Goal: Navigation & Orientation: Find specific page/section

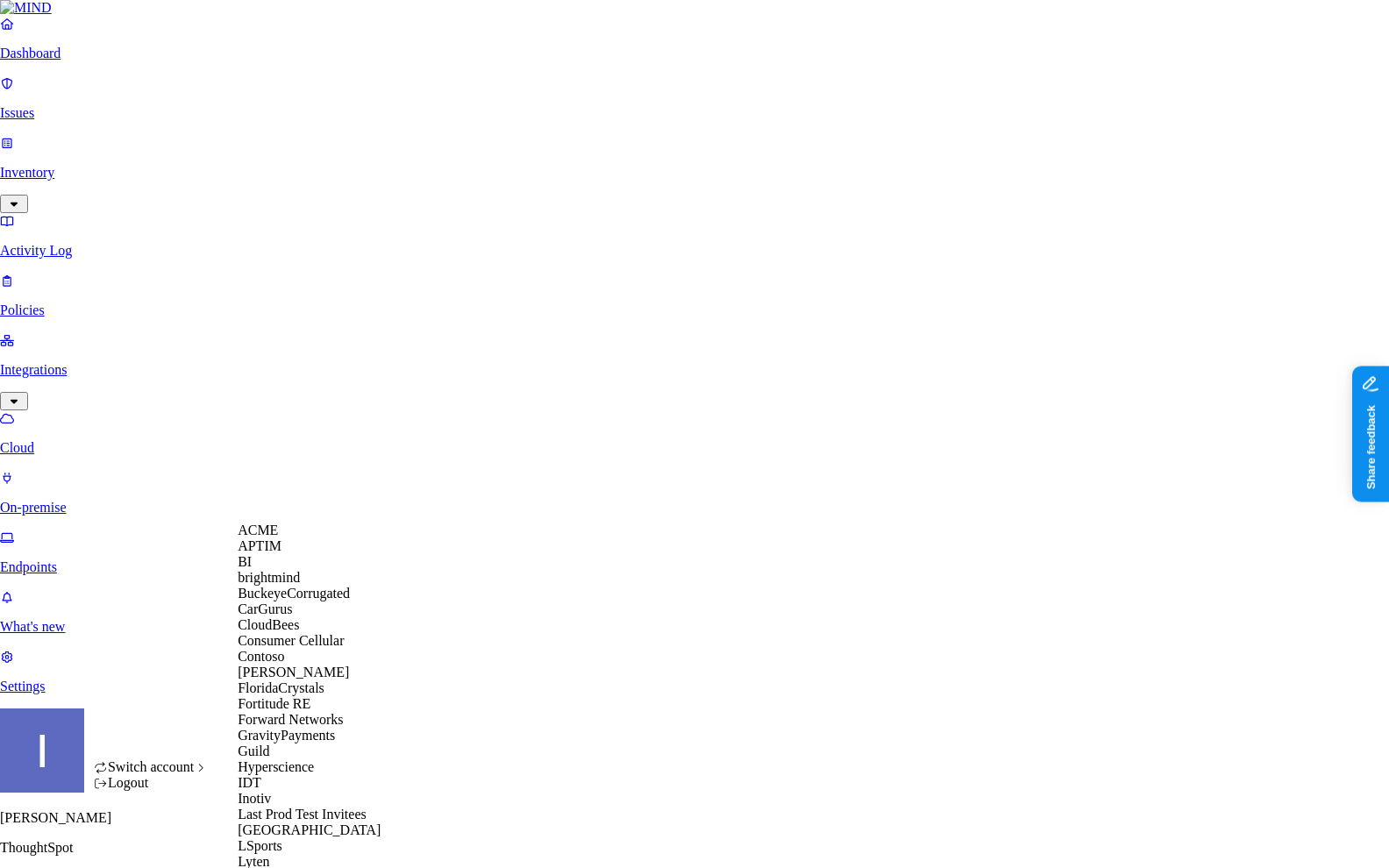
click at [299, 632] on span "CloudBees" at bounding box center [268, 625] width 61 height 15
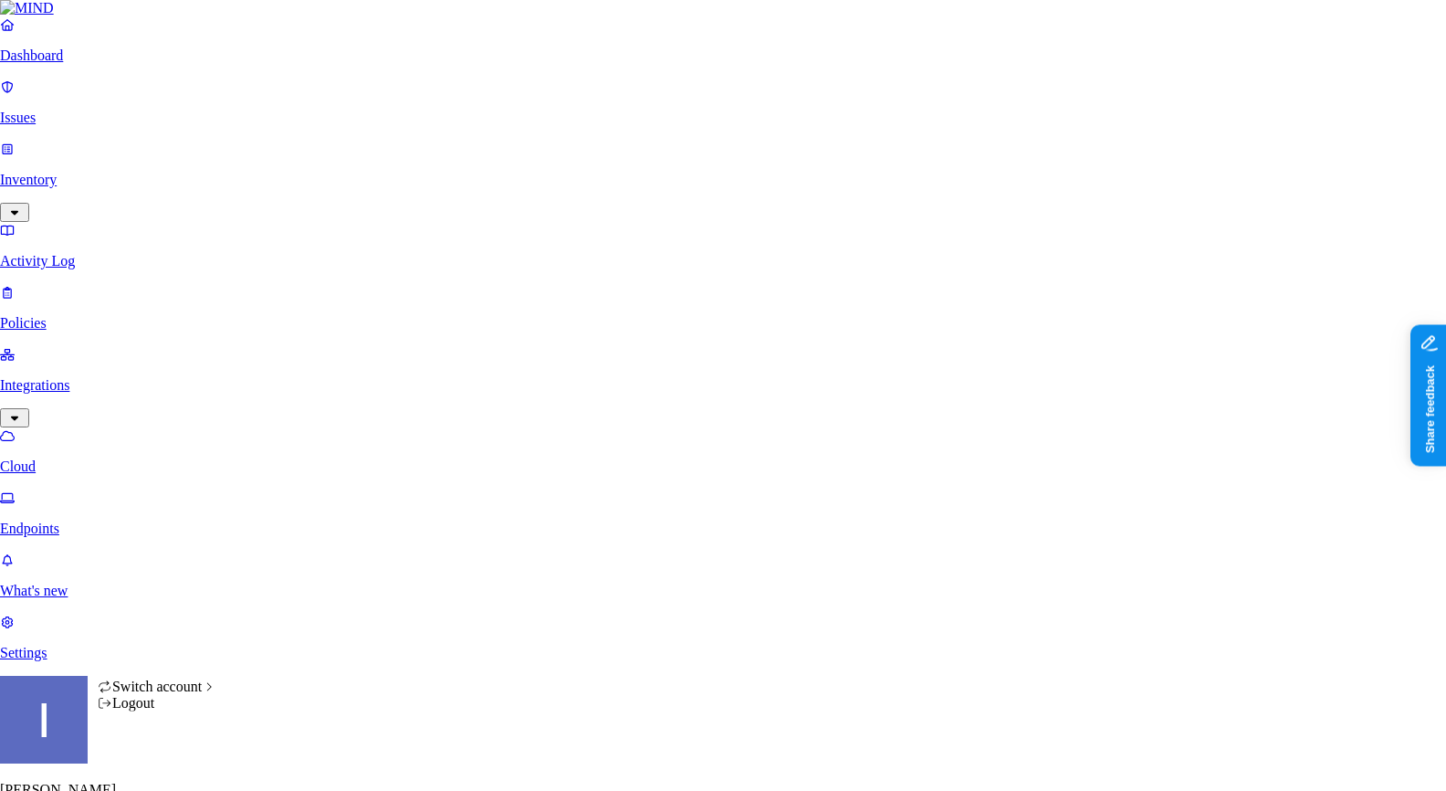
click at [178, 767] on html "Dashboard Issues Inventory Activity Log Policies Integrations Cloud Endpoints W…" at bounding box center [723, 543] width 1446 height 1087
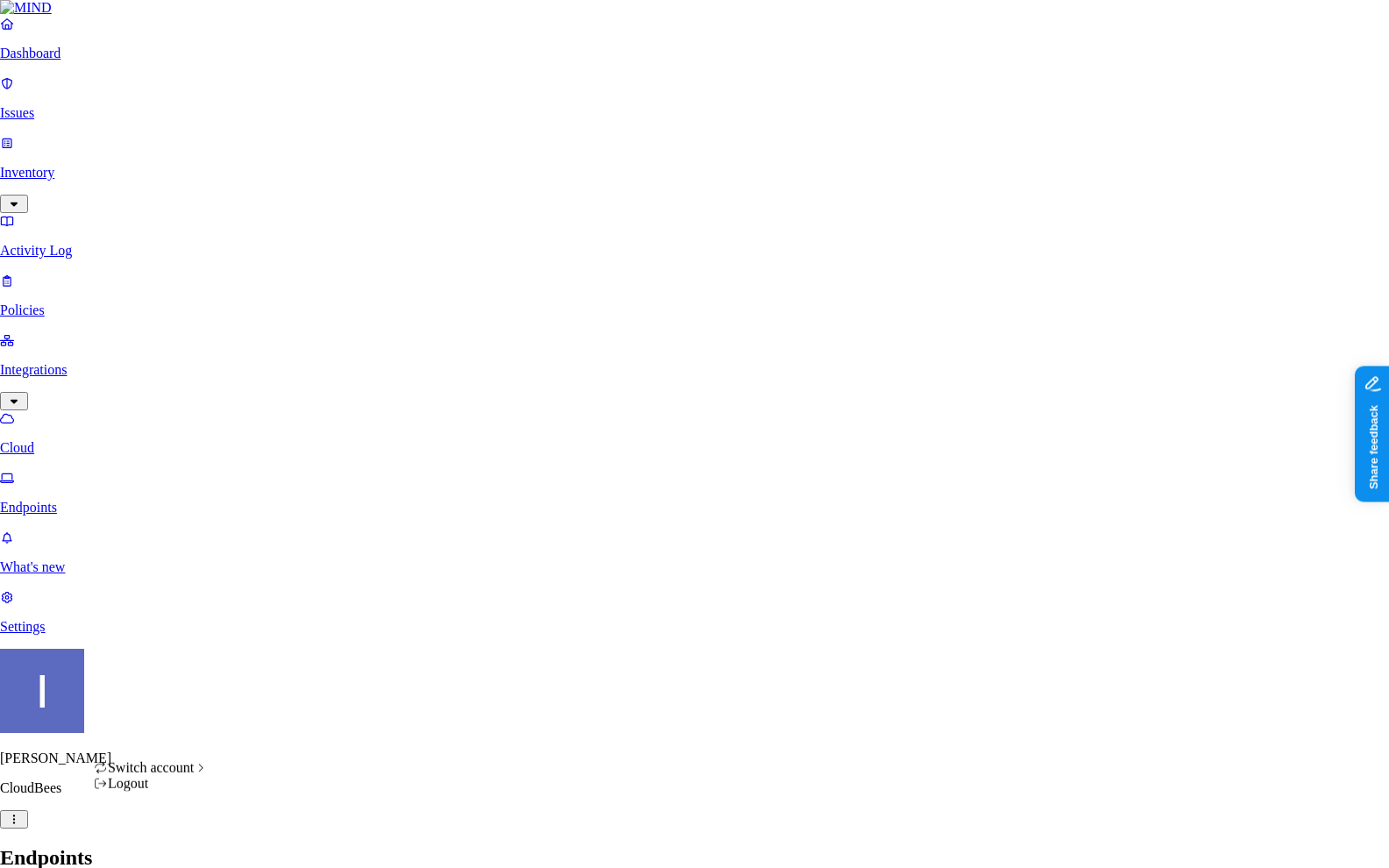
click at [113, 84] on html "Dashboard Issues Inventory Activity Log Policies Integrations Cloud Endpoints W…" at bounding box center [694, 521] width 1389 height 1044
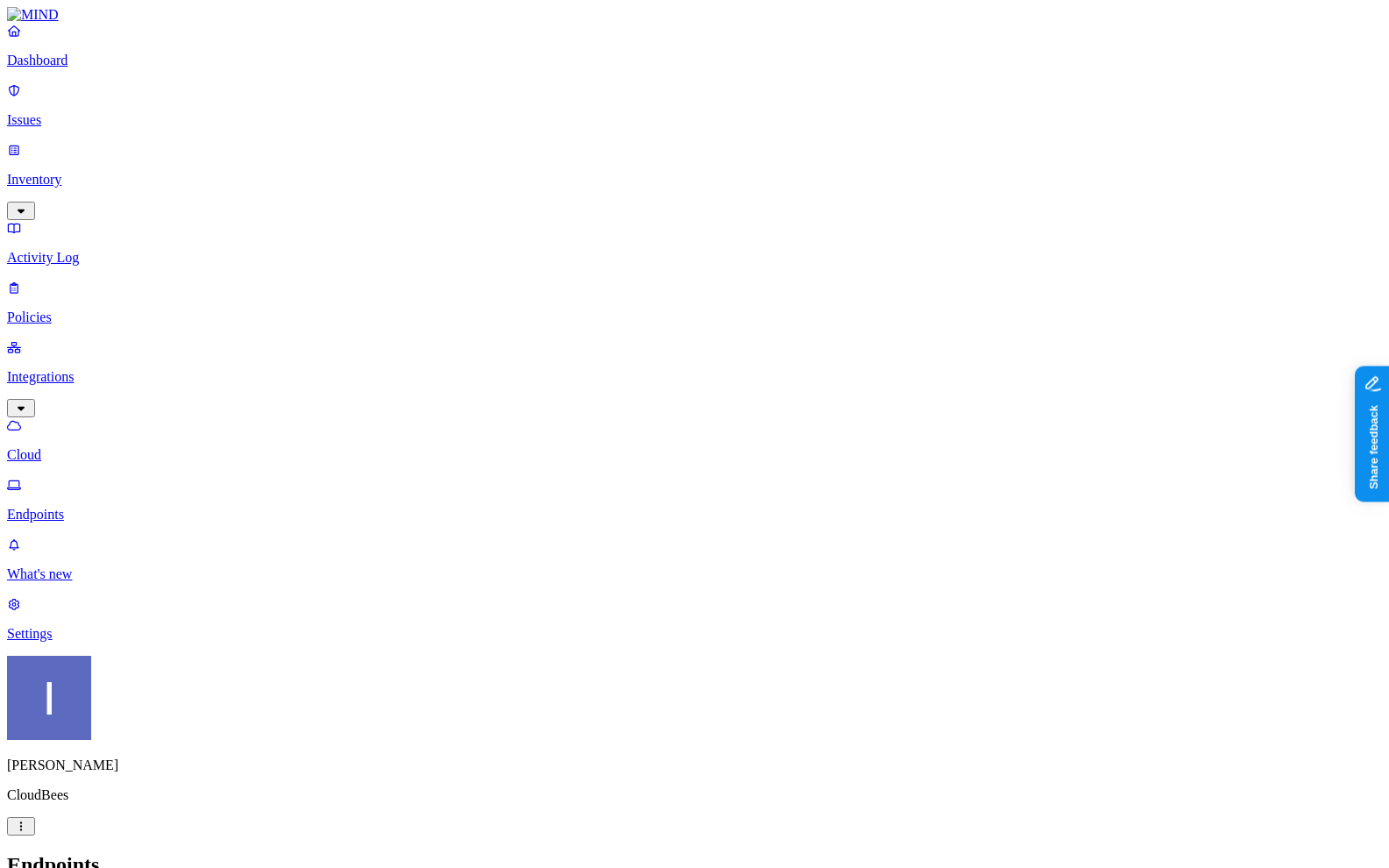
click at [101, 68] on p "Dashboard" at bounding box center [694, 60] width 1376 height 15
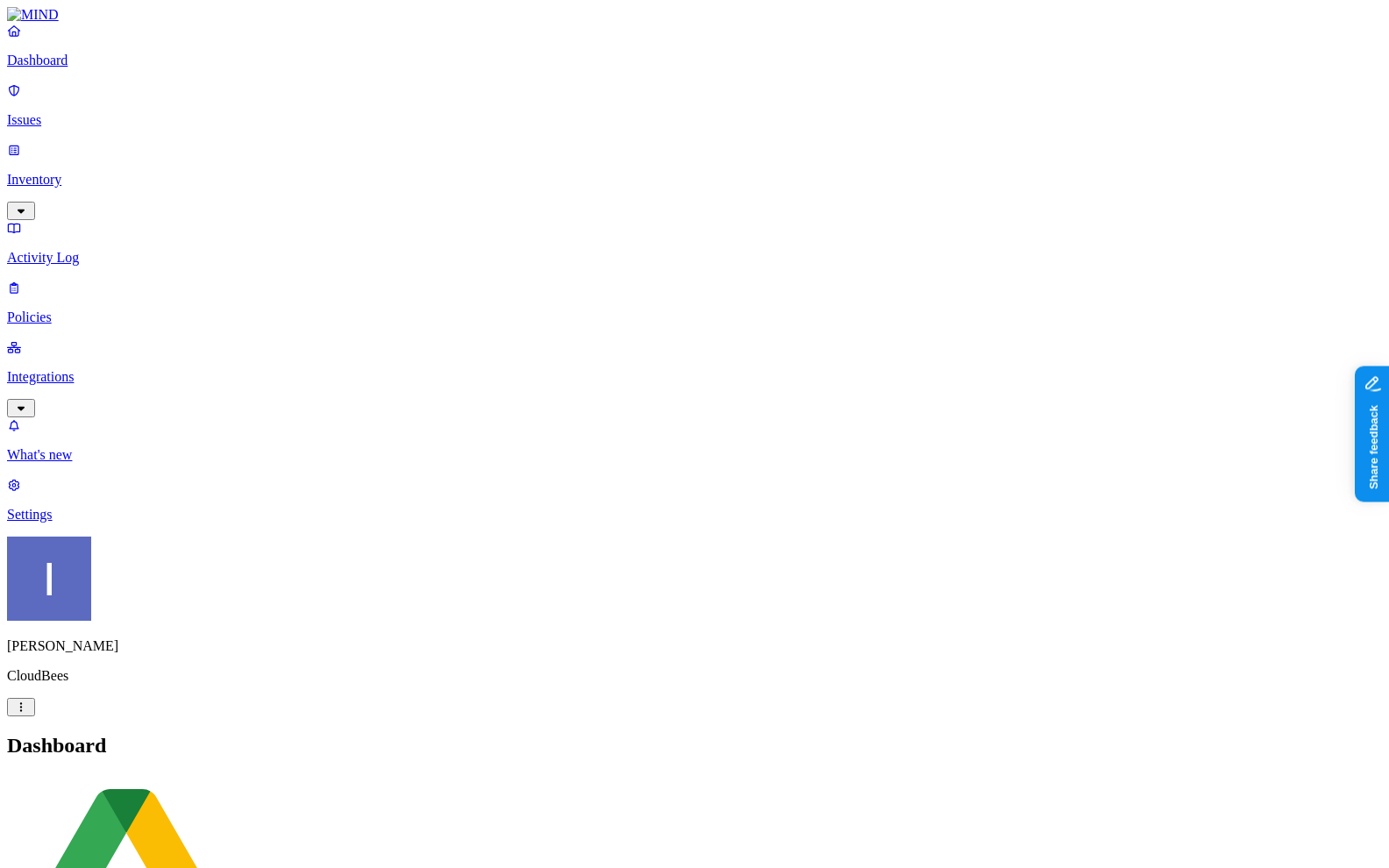
click at [164, 716] on div "[PERSON_NAME] CloudBees" at bounding box center [694, 626] width 1376 height 180
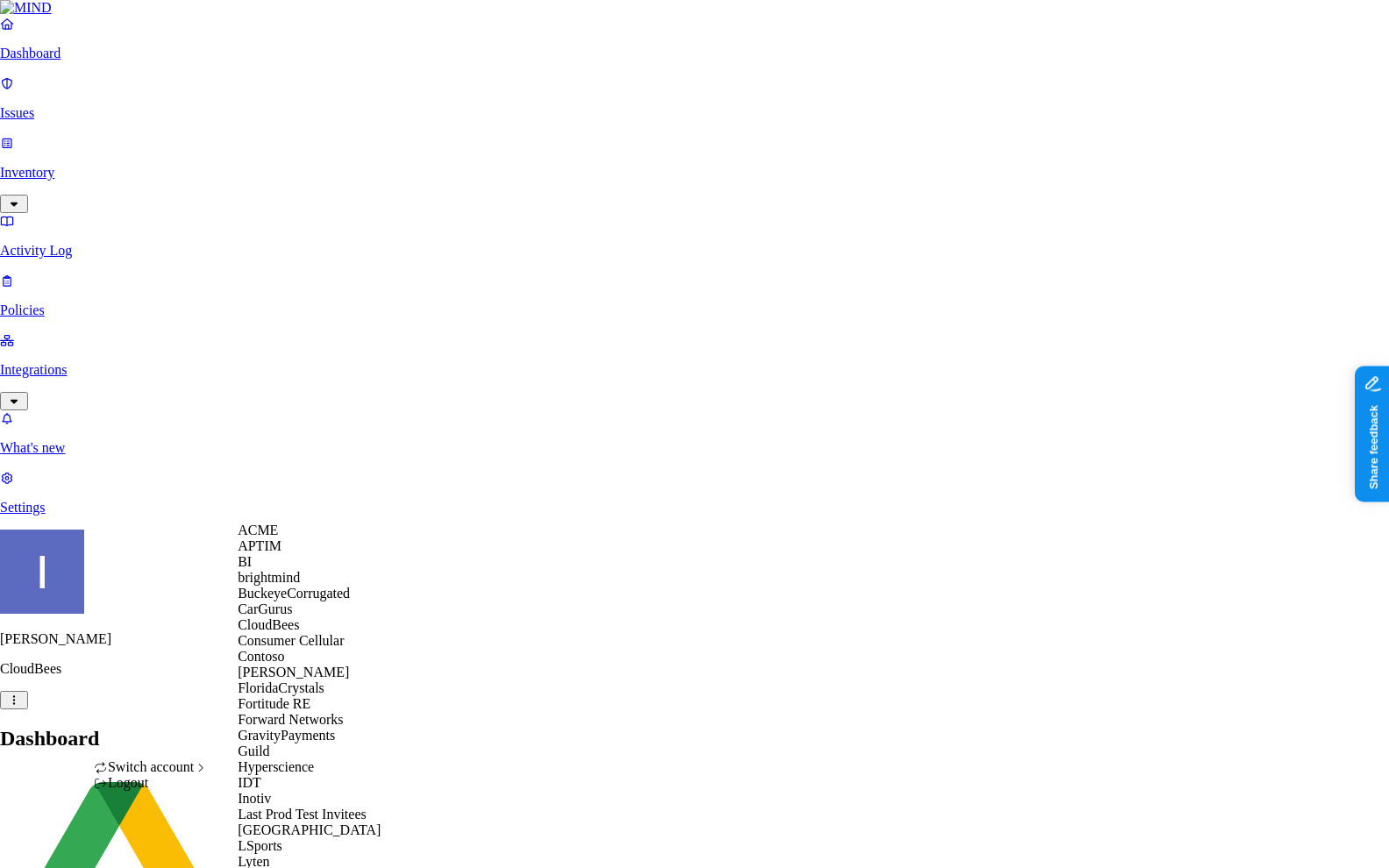
click at [303, 600] on span "BuckeyeCorrugated" at bounding box center [293, 593] width 112 height 15
